Goal: Find specific page/section: Find specific page/section

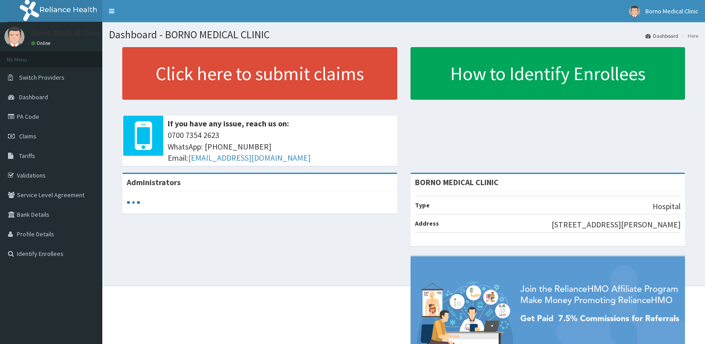
click at [27, 173] on link "Validations" at bounding box center [51, 176] width 102 height 20
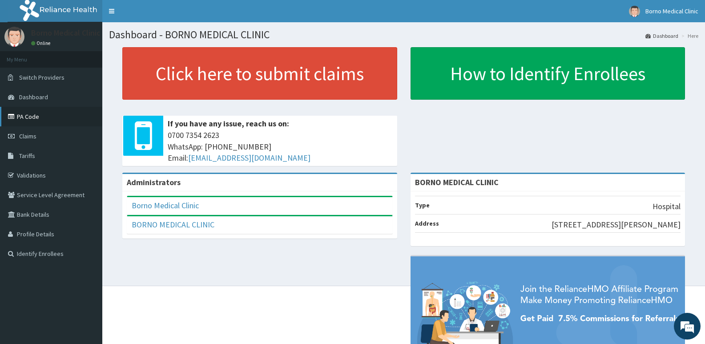
click at [38, 117] on link "PA Code" at bounding box center [51, 117] width 102 height 20
